Goal: Information Seeking & Learning: Learn about a topic

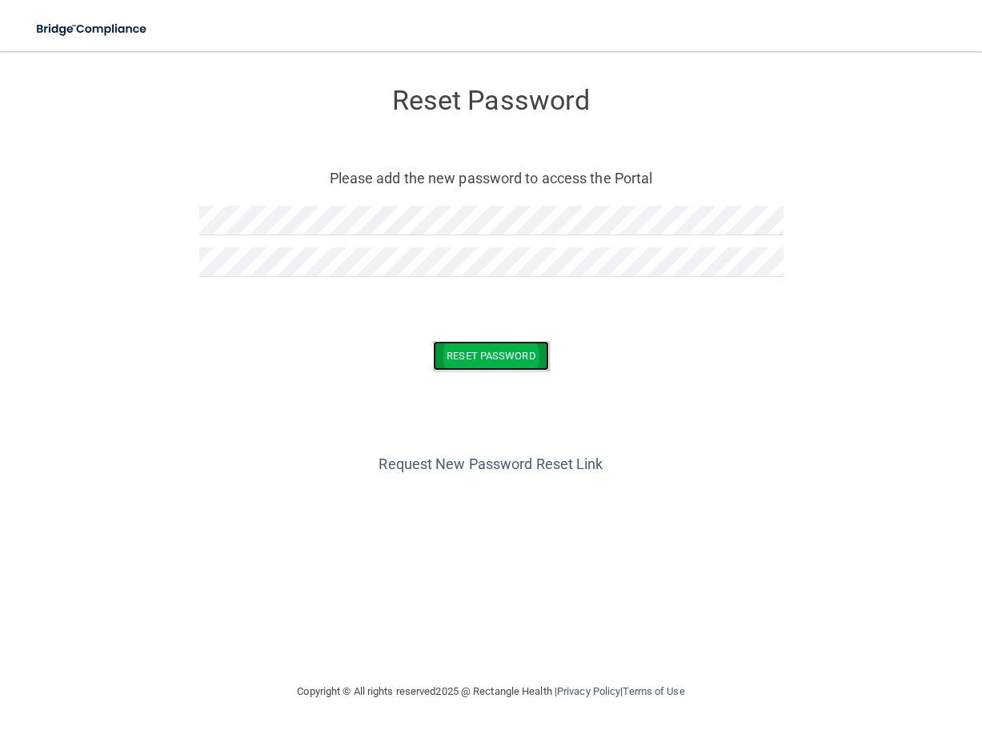
click at [522, 357] on button "Reset Password" at bounding box center [490, 356] width 115 height 30
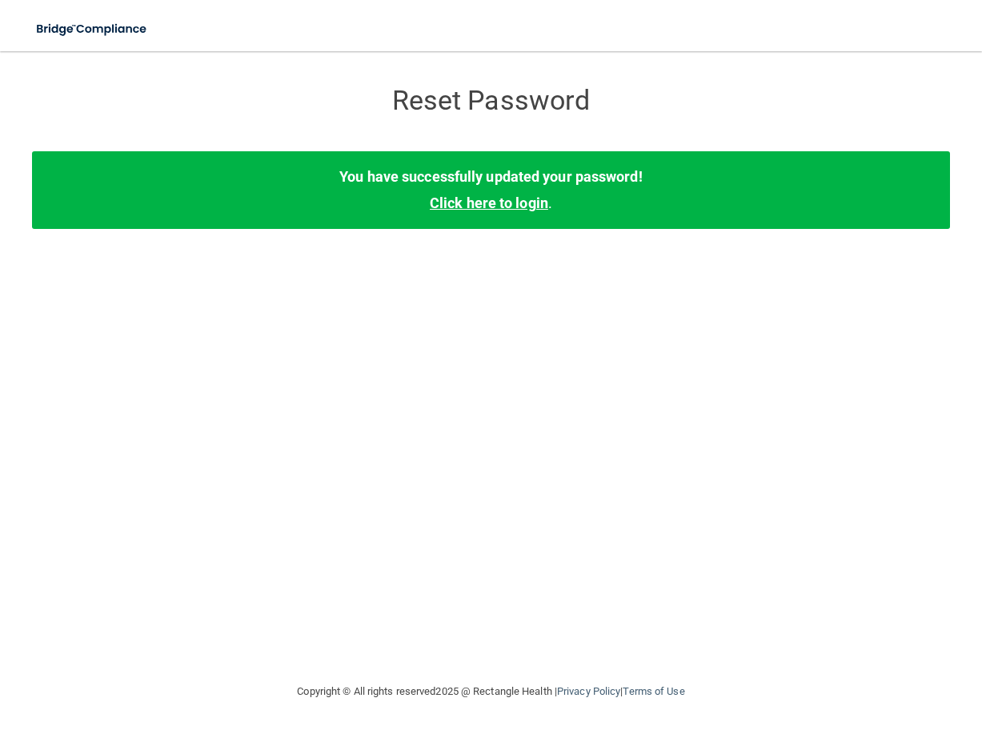
click at [486, 200] on link "Click here to login" at bounding box center [489, 202] width 118 height 17
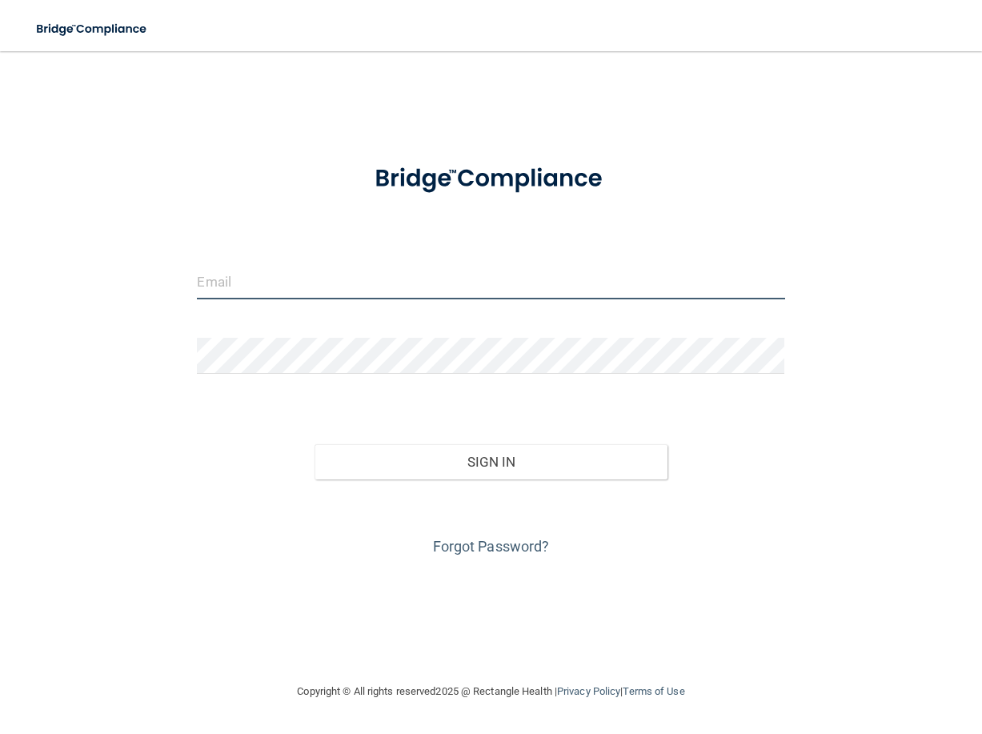
type input "DIANA@CENTRALVALLEYOMS.COM"
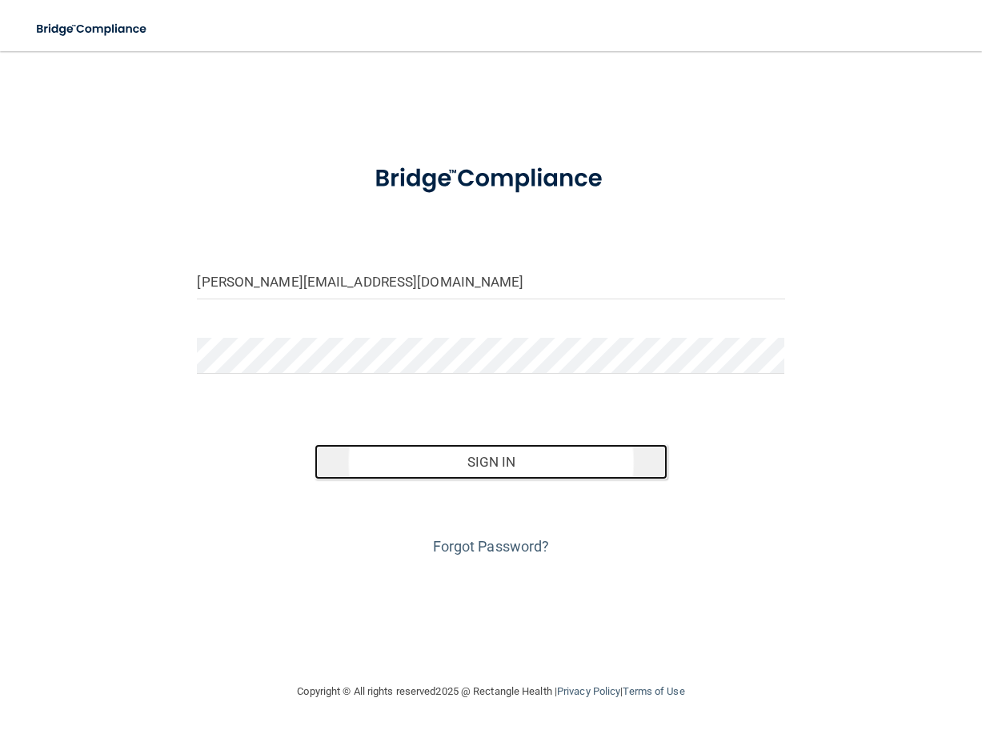
click at [473, 470] on button "Sign In" at bounding box center [490, 461] width 352 height 35
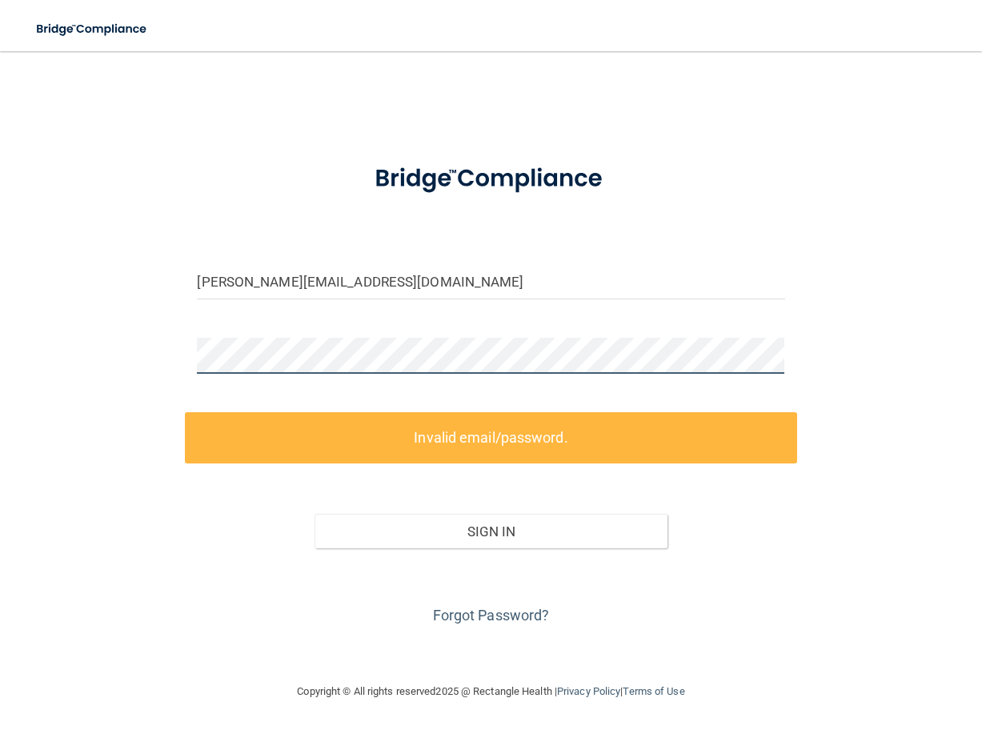
click at [0, 358] on html "Toggle navigation Manage My Enterprise Manage My Location DIANA@CENTRALVALLEYOM…" at bounding box center [491, 367] width 982 height 734
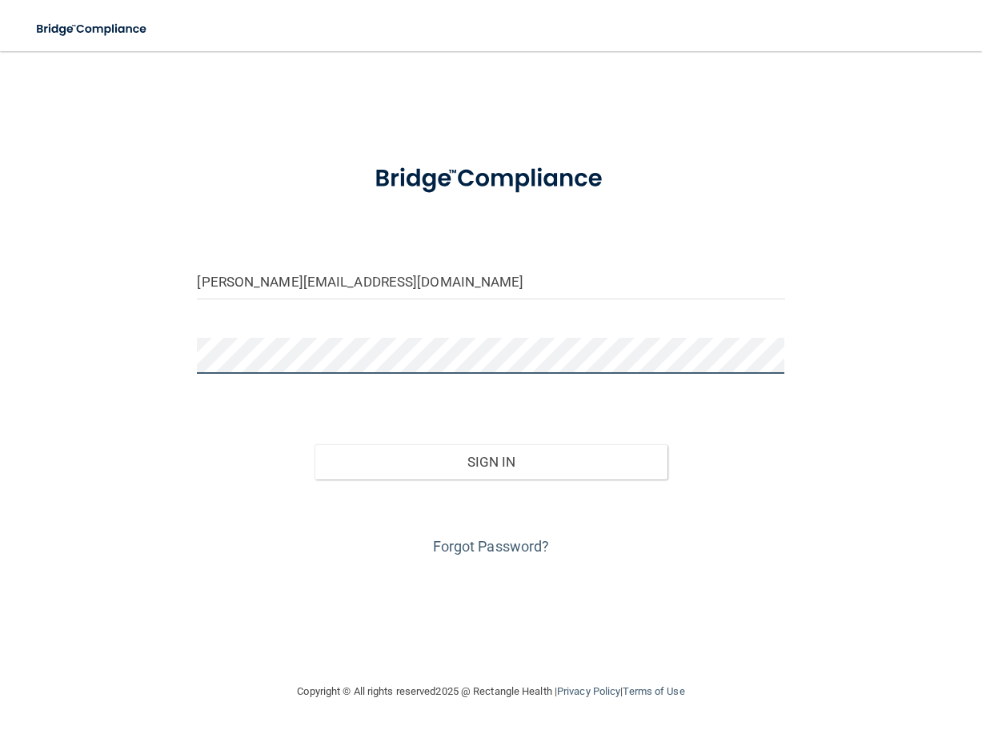
click at [314, 444] on button "Sign In" at bounding box center [490, 461] width 352 height 35
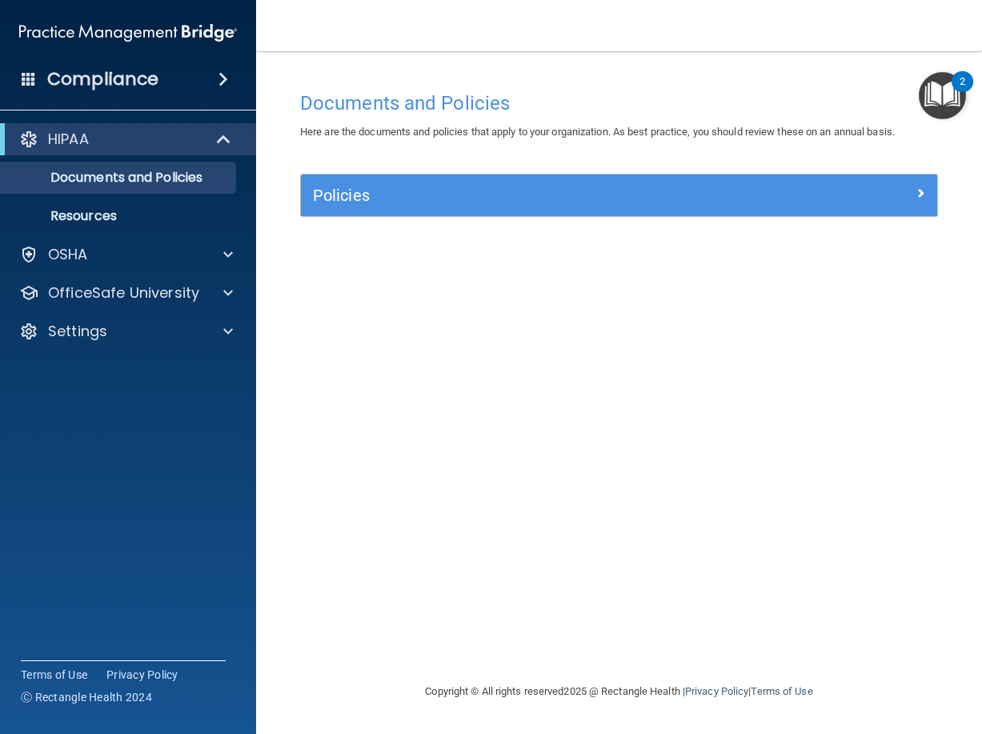
click at [937, 91] on img "Open Resource Center, 2 new notifications" at bounding box center [941, 95] width 47 height 47
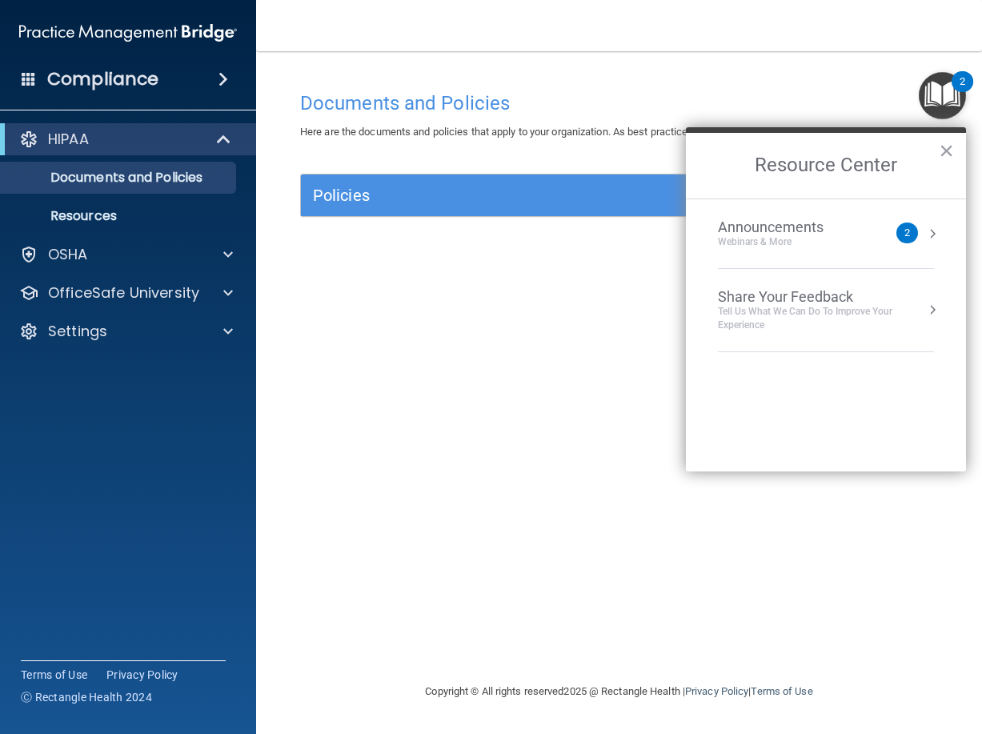
click at [937, 91] on img "Open Resource Center, 2 new notifications" at bounding box center [941, 95] width 47 height 47
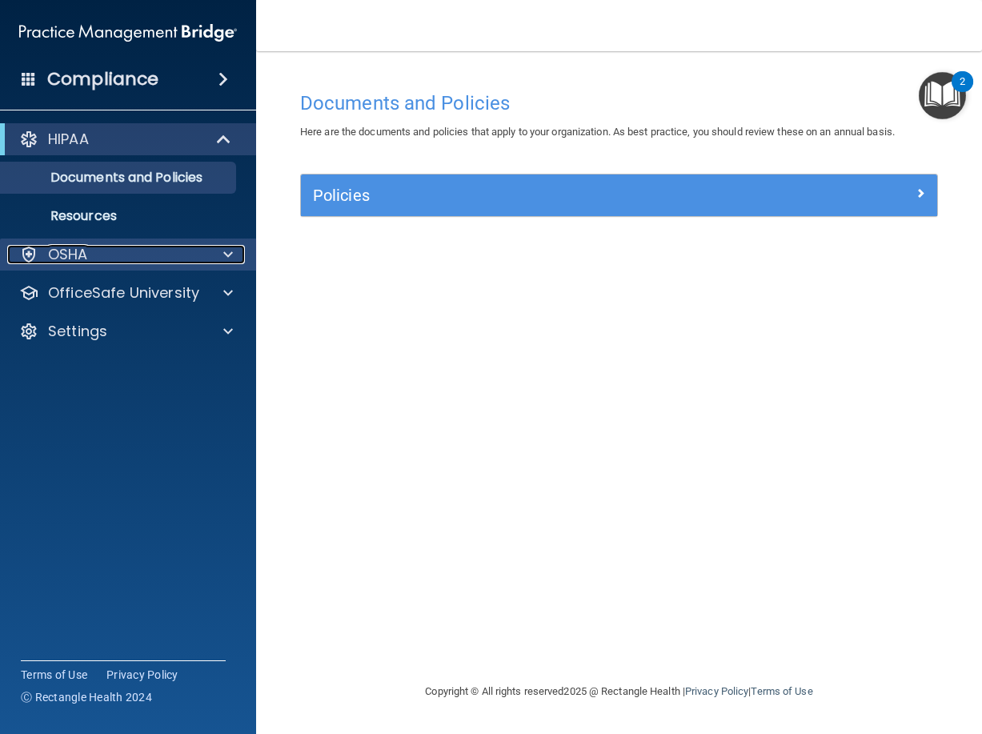
click at [92, 251] on div "OSHA" at bounding box center [106, 254] width 198 height 19
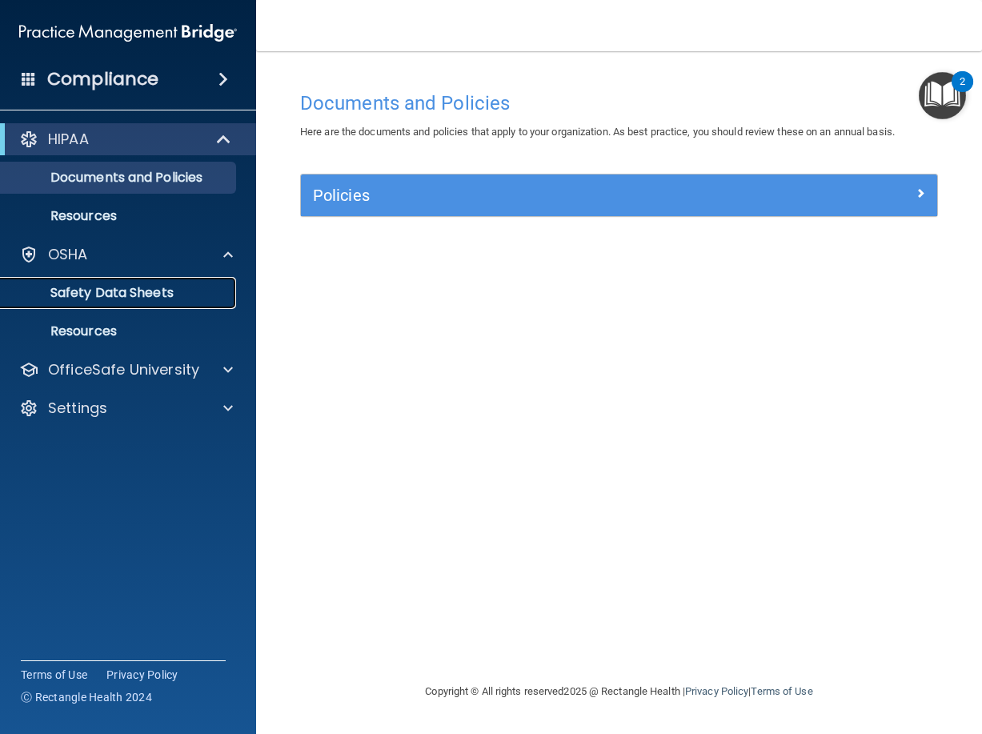
click at [95, 290] on p "Safety Data Sheets" at bounding box center [119, 293] width 218 height 16
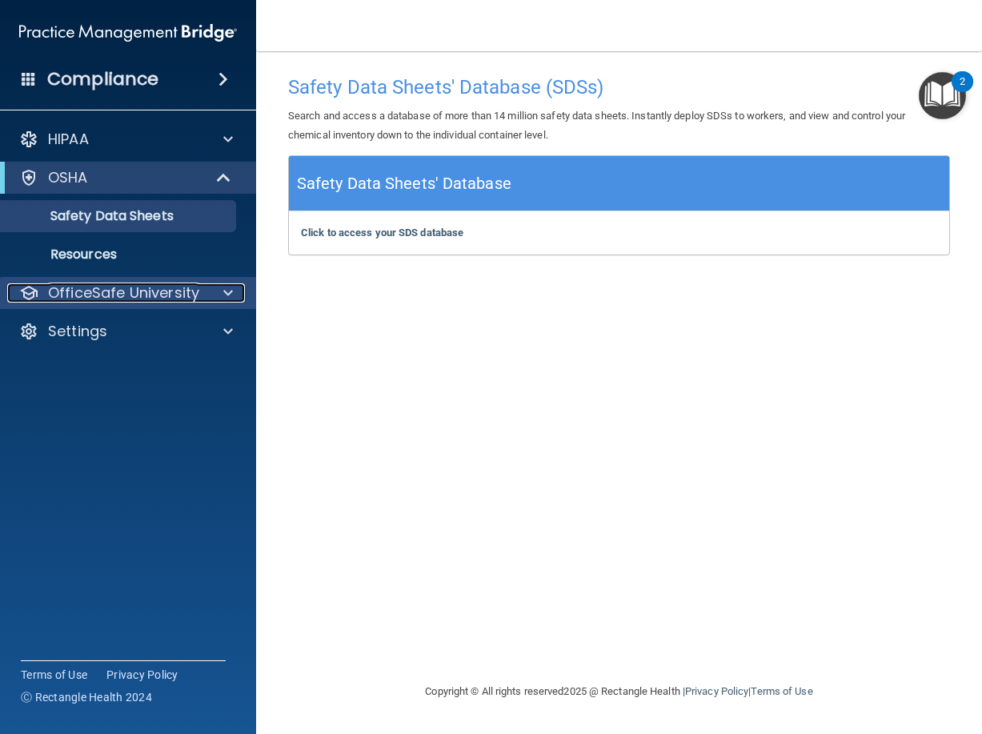
click at [127, 283] on p "OfficeSafe University" at bounding box center [123, 292] width 151 height 19
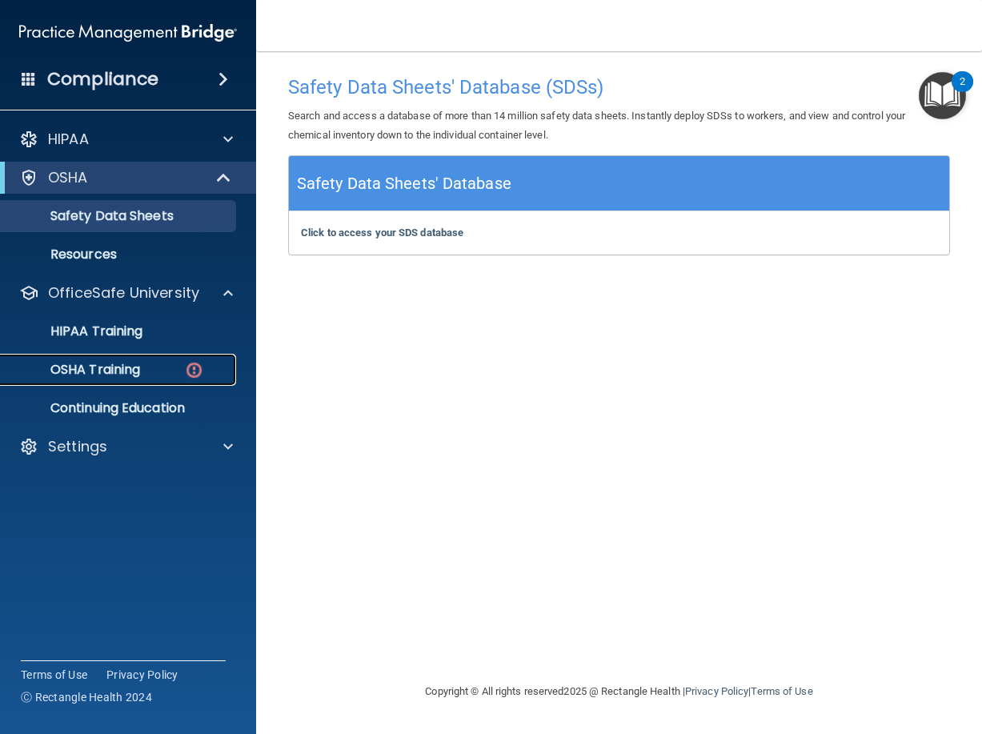
click at [114, 373] on p "OSHA Training" at bounding box center [75, 370] width 130 height 16
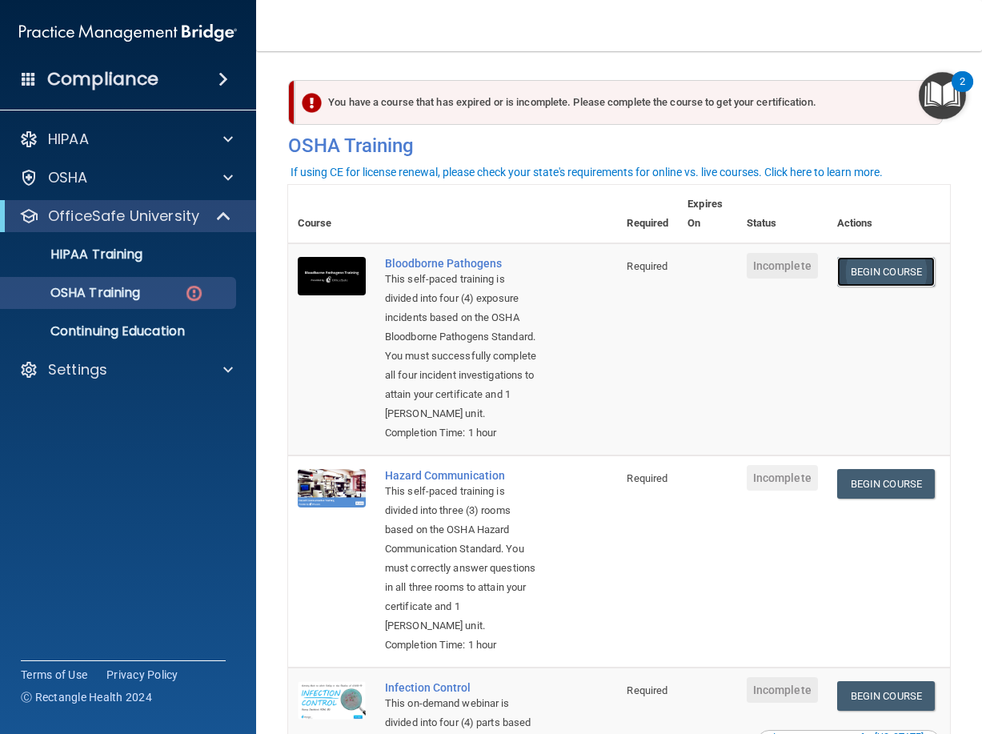
click at [870, 272] on link "Begin Course" at bounding box center [886, 272] width 98 height 30
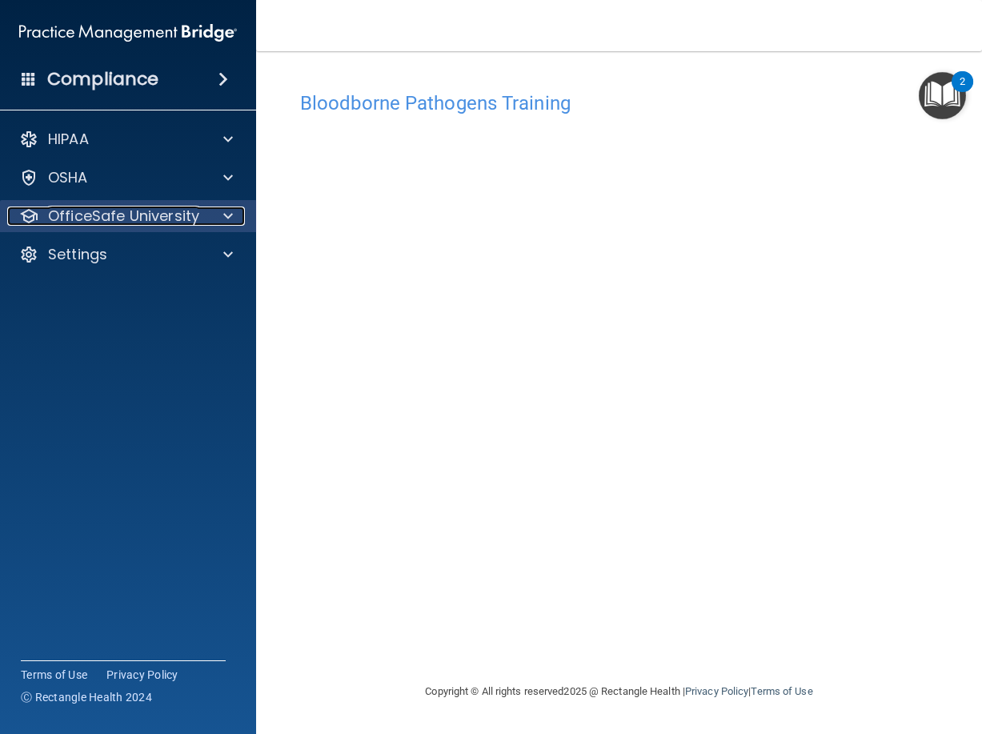
click at [182, 222] on p "OfficeSafe University" at bounding box center [123, 215] width 151 height 19
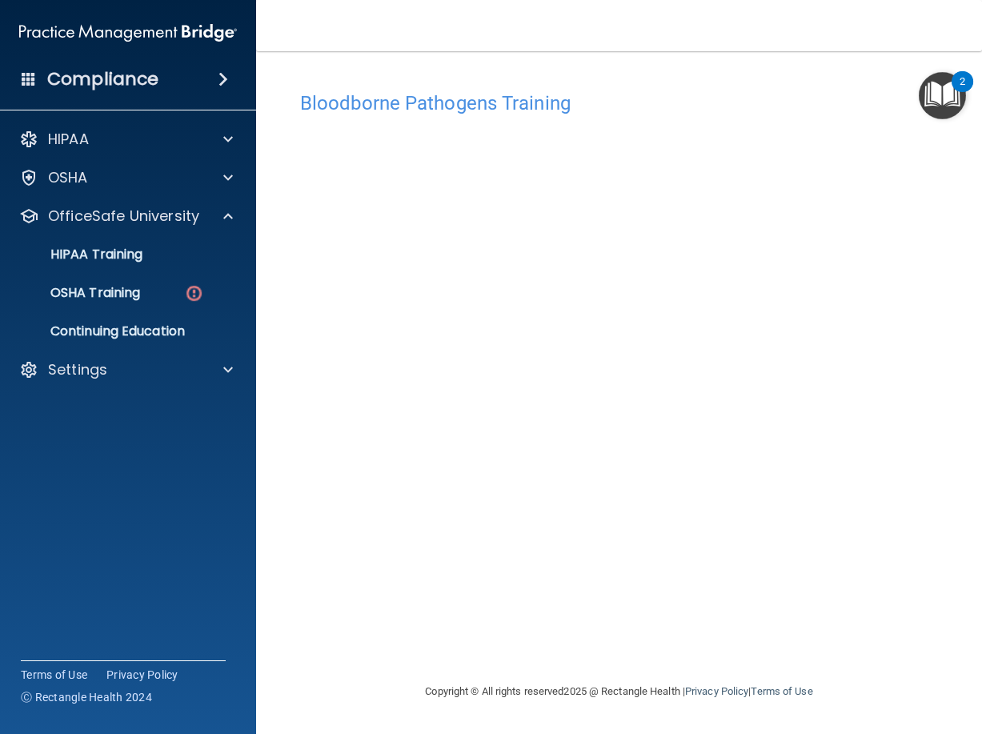
click at [134, 309] on ul "HIPAA Training OSHA Training Continuing Education" at bounding box center [129, 289] width 290 height 115
click at [122, 296] on p "OSHA Training" at bounding box center [75, 293] width 130 height 16
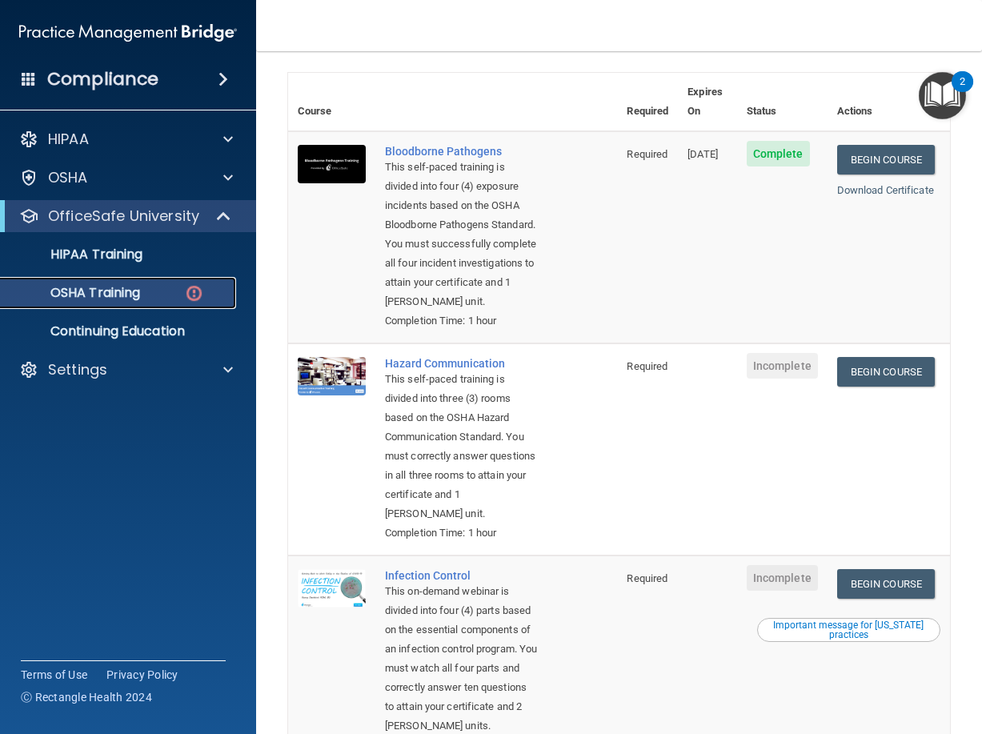
scroll to position [74, 0]
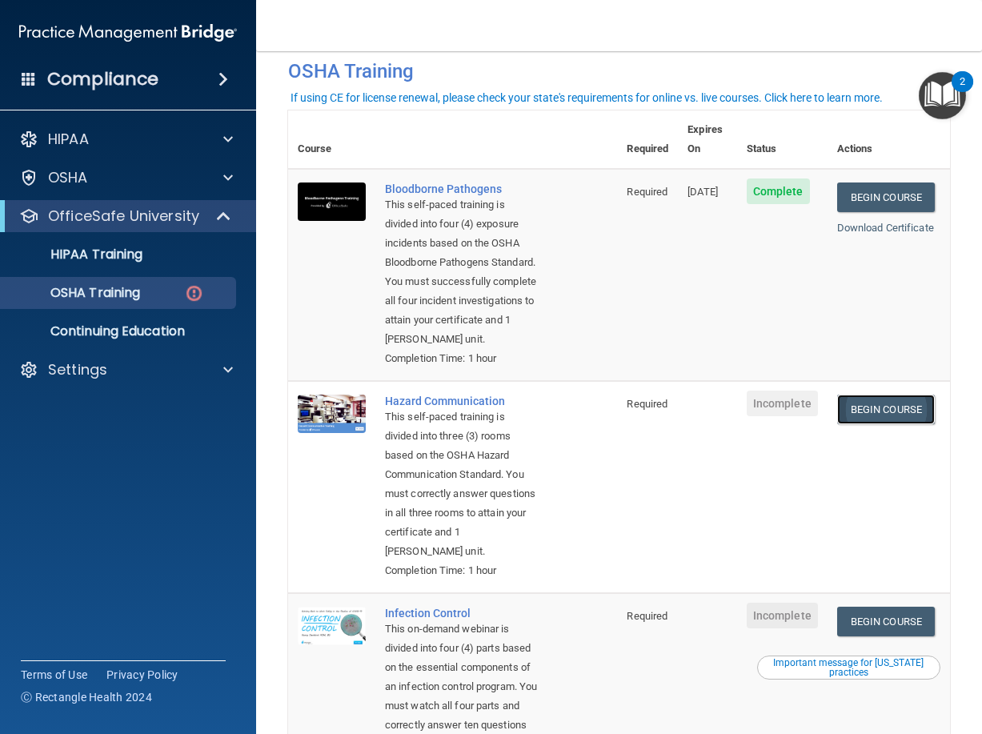
click at [883, 424] on link "Begin Course" at bounding box center [886, 409] width 98 height 30
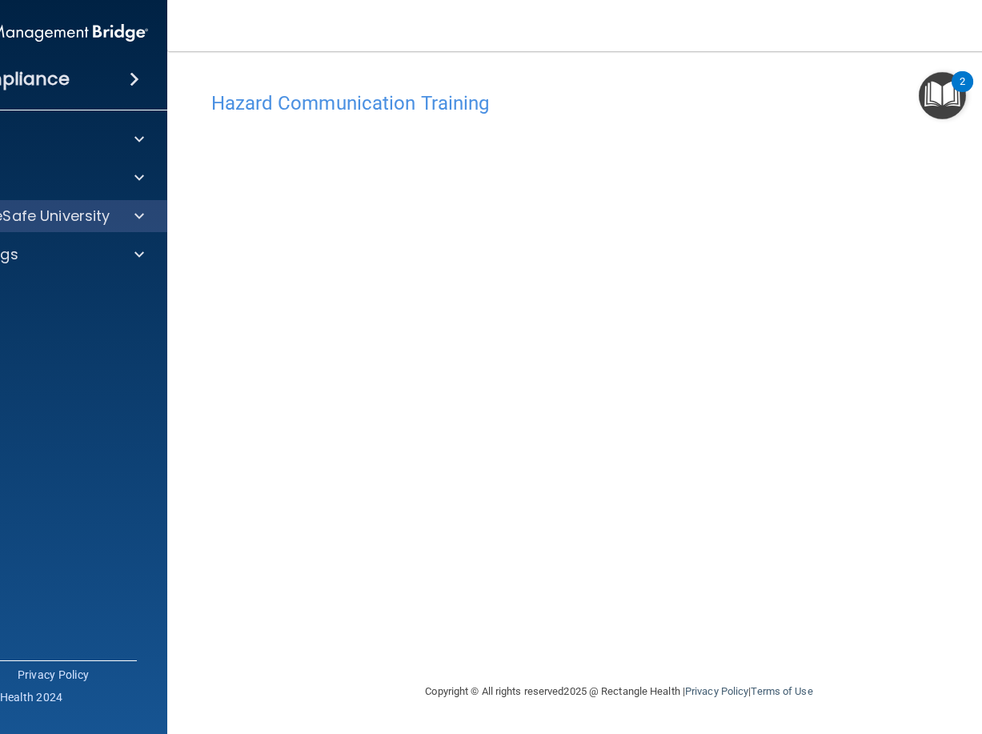
click at [83, 200] on div "OfficeSafe University" at bounding box center [39, 216] width 257 height 32
click at [83, 216] on p "OfficeSafe University" at bounding box center [34, 215] width 151 height 19
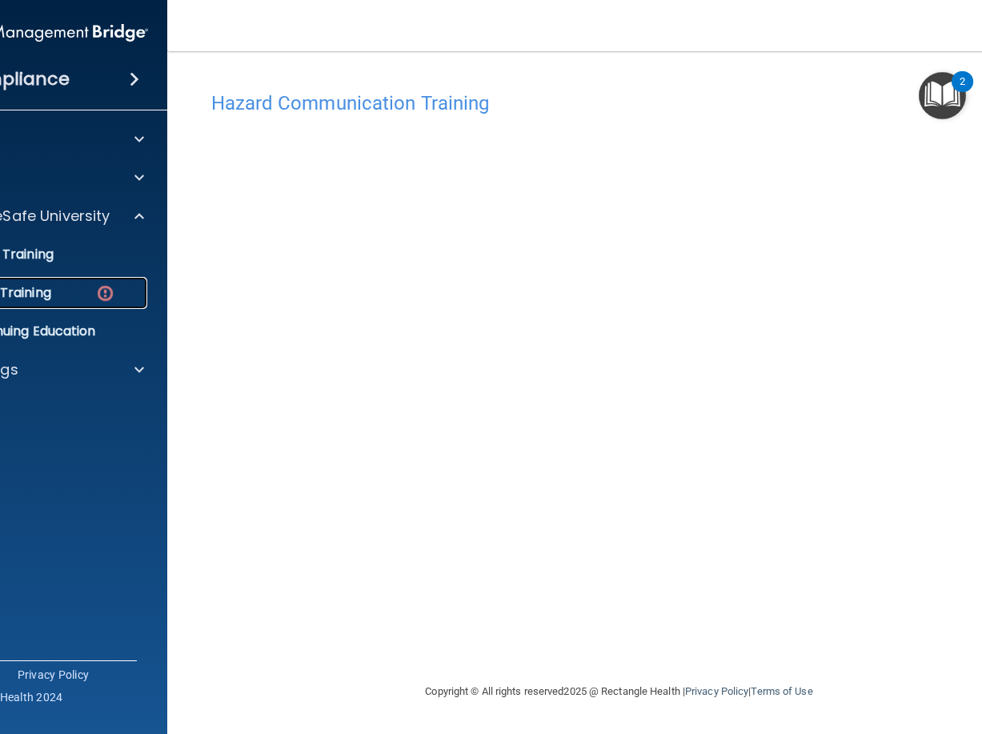
click at [58, 277] on link "OSHA Training" at bounding box center [21, 293] width 252 height 32
